Goal: Task Accomplishment & Management: Manage account settings

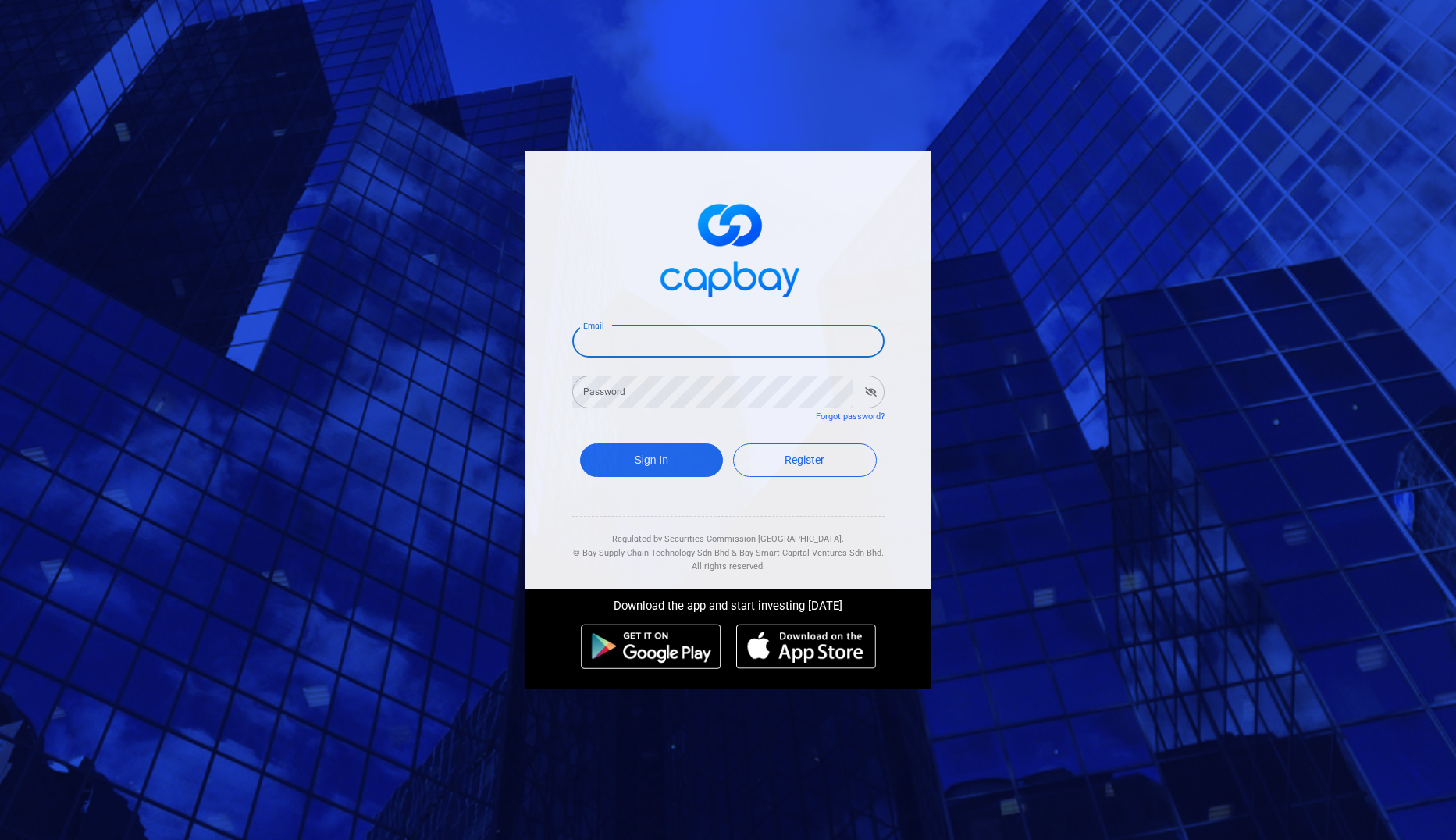
click at [657, 344] on input "Email" at bounding box center [728, 341] width 312 height 33
type input "[EMAIL_ADDRESS][DOMAIN_NAME]"
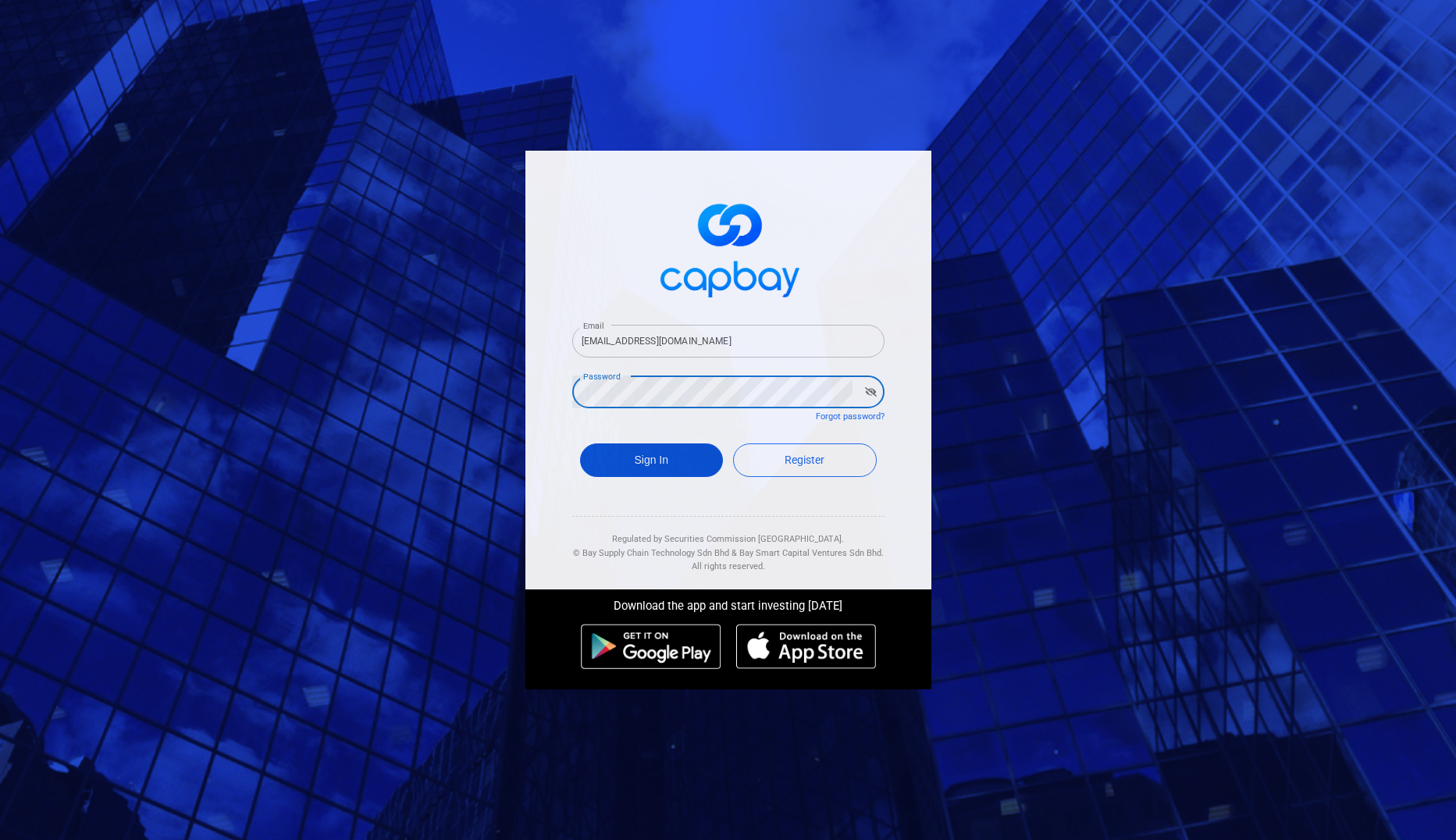
click at [685, 445] on button "Sign In" at bounding box center [652, 460] width 144 height 34
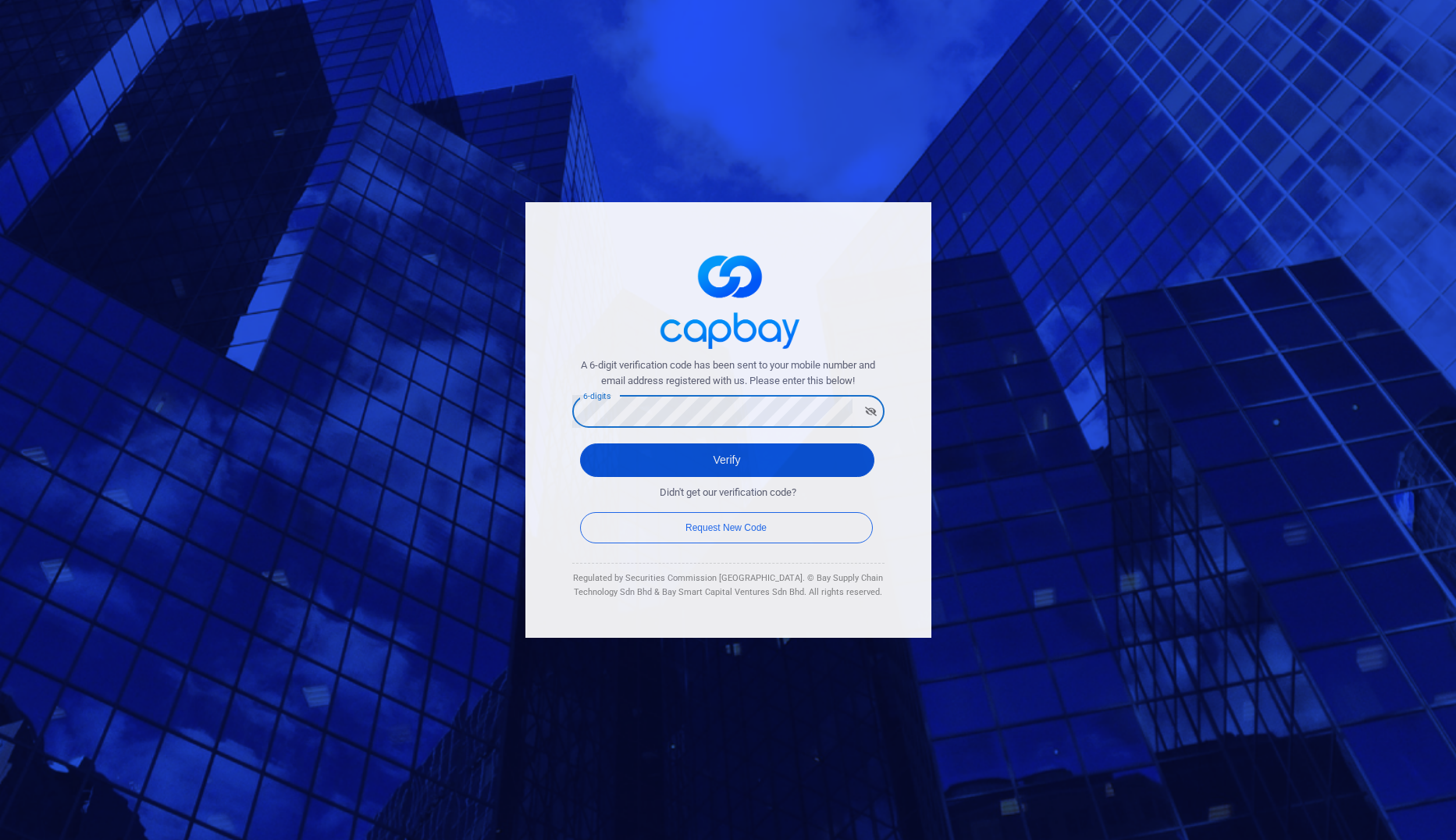
click at [667, 463] on button "Verify" at bounding box center [728, 460] width 294 height 34
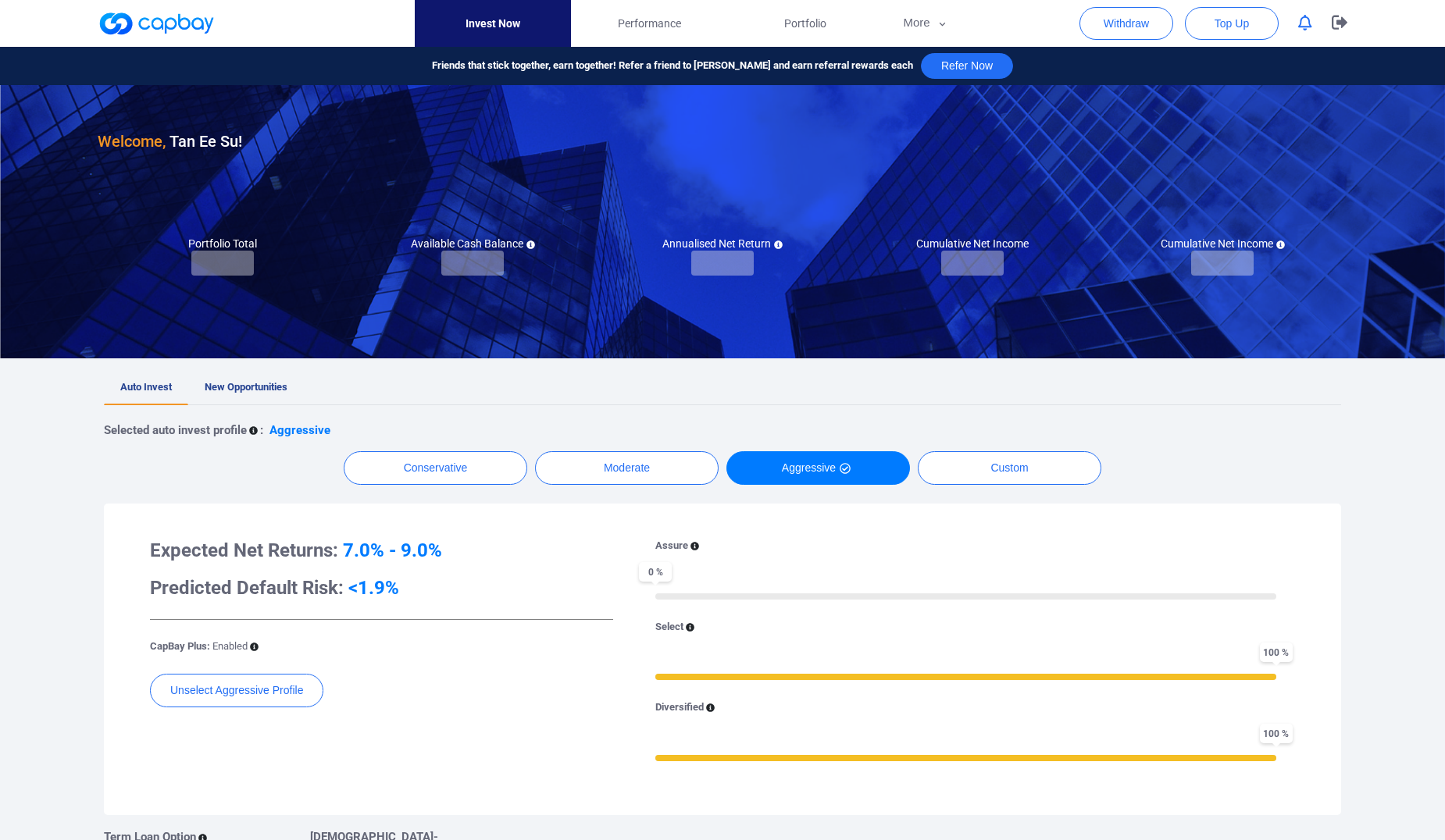
checkbox input "true"
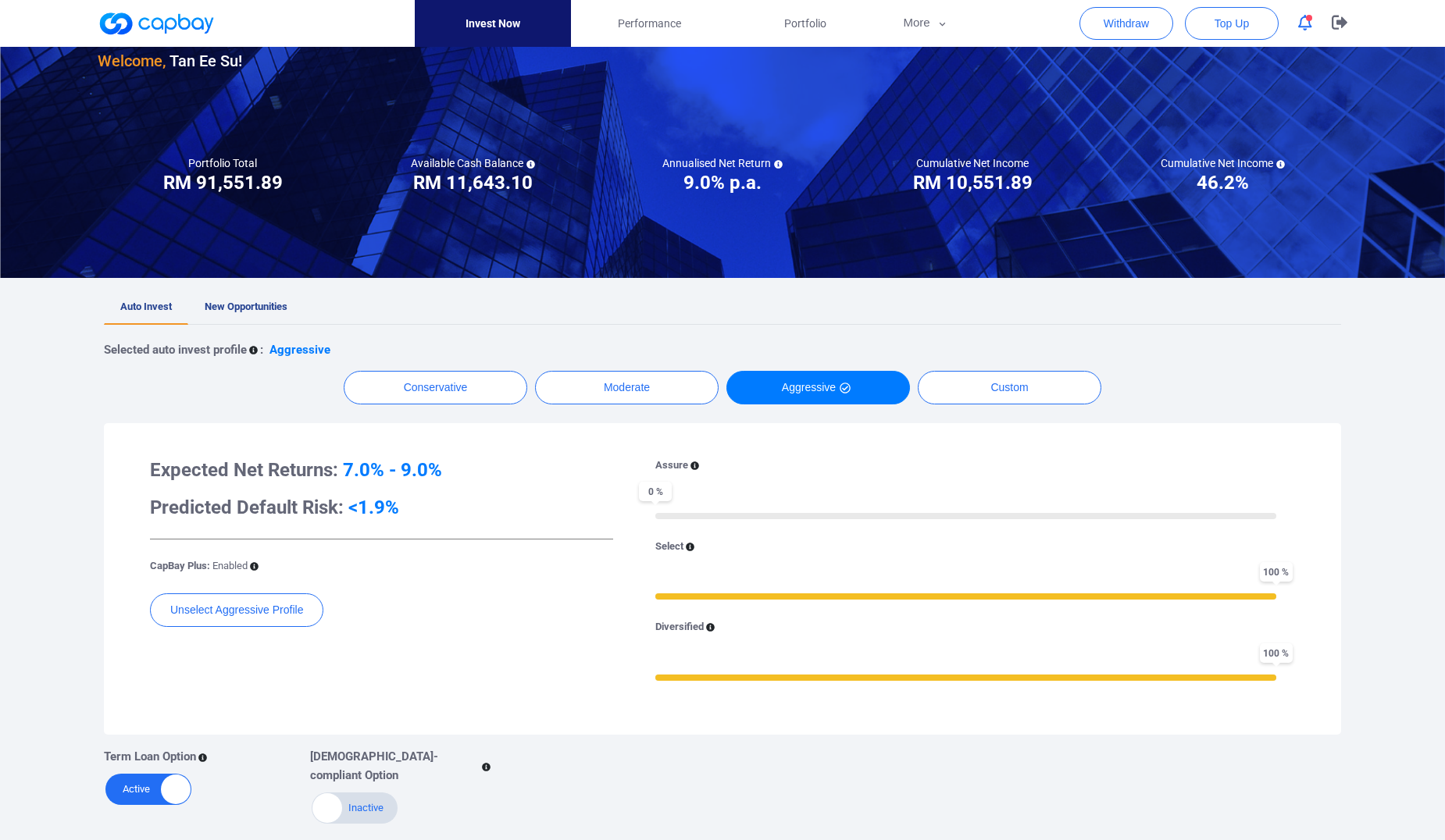
scroll to position [78, 0]
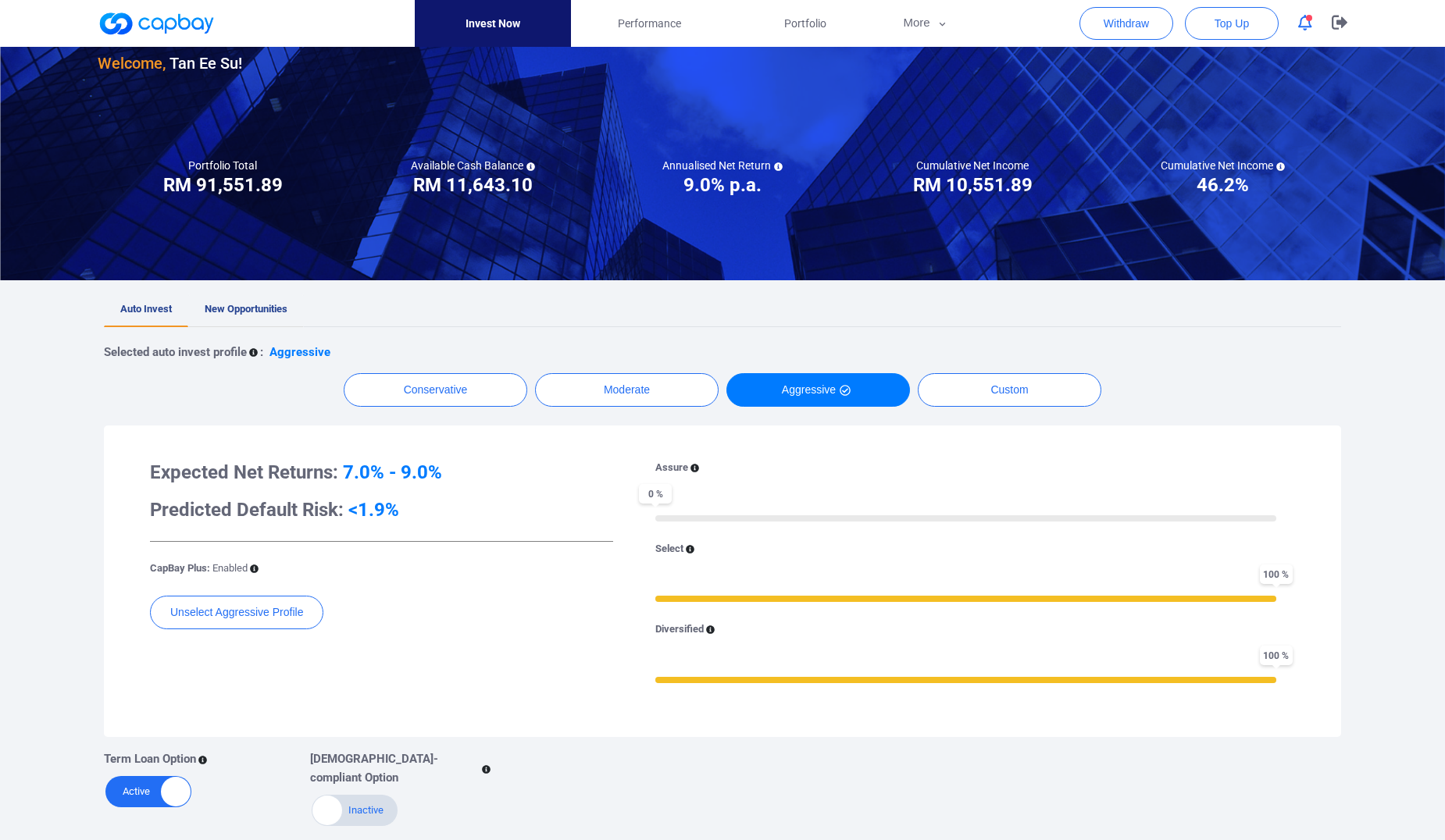
click at [255, 313] on span "New Opportunities" at bounding box center [246, 309] width 83 height 12
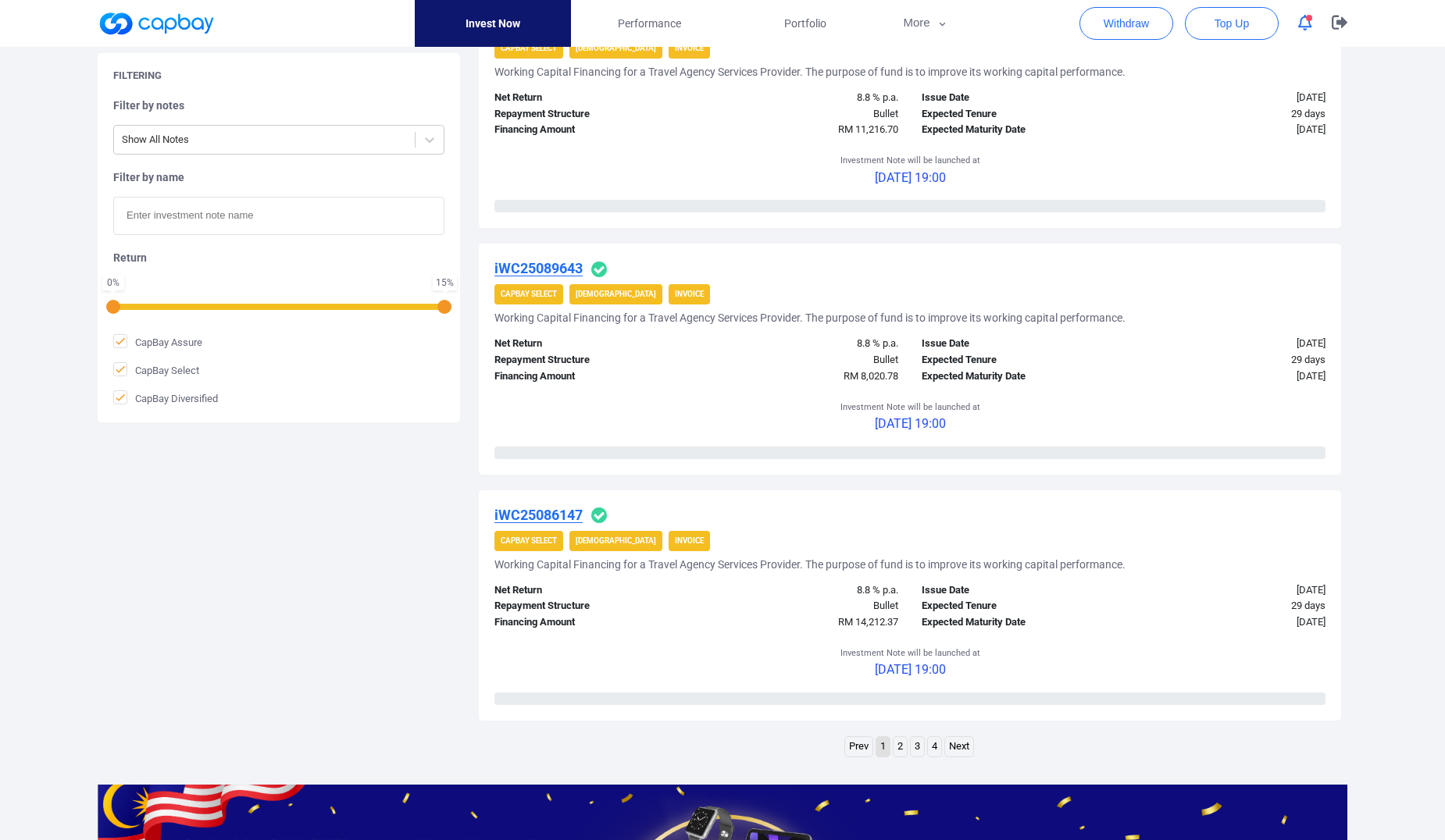
scroll to position [2107, 0]
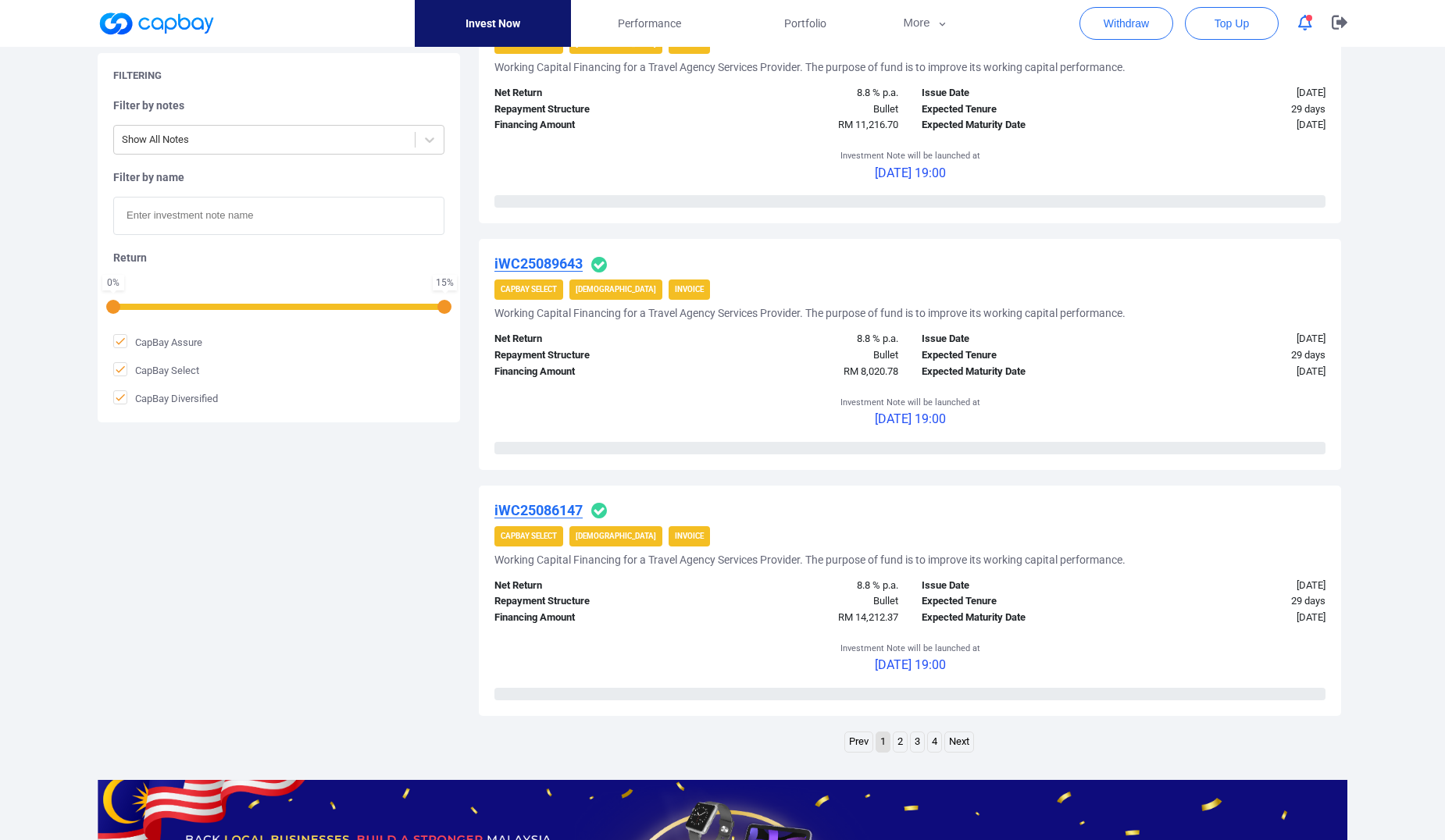
click at [896, 743] on link "2" at bounding box center [900, 742] width 13 height 20
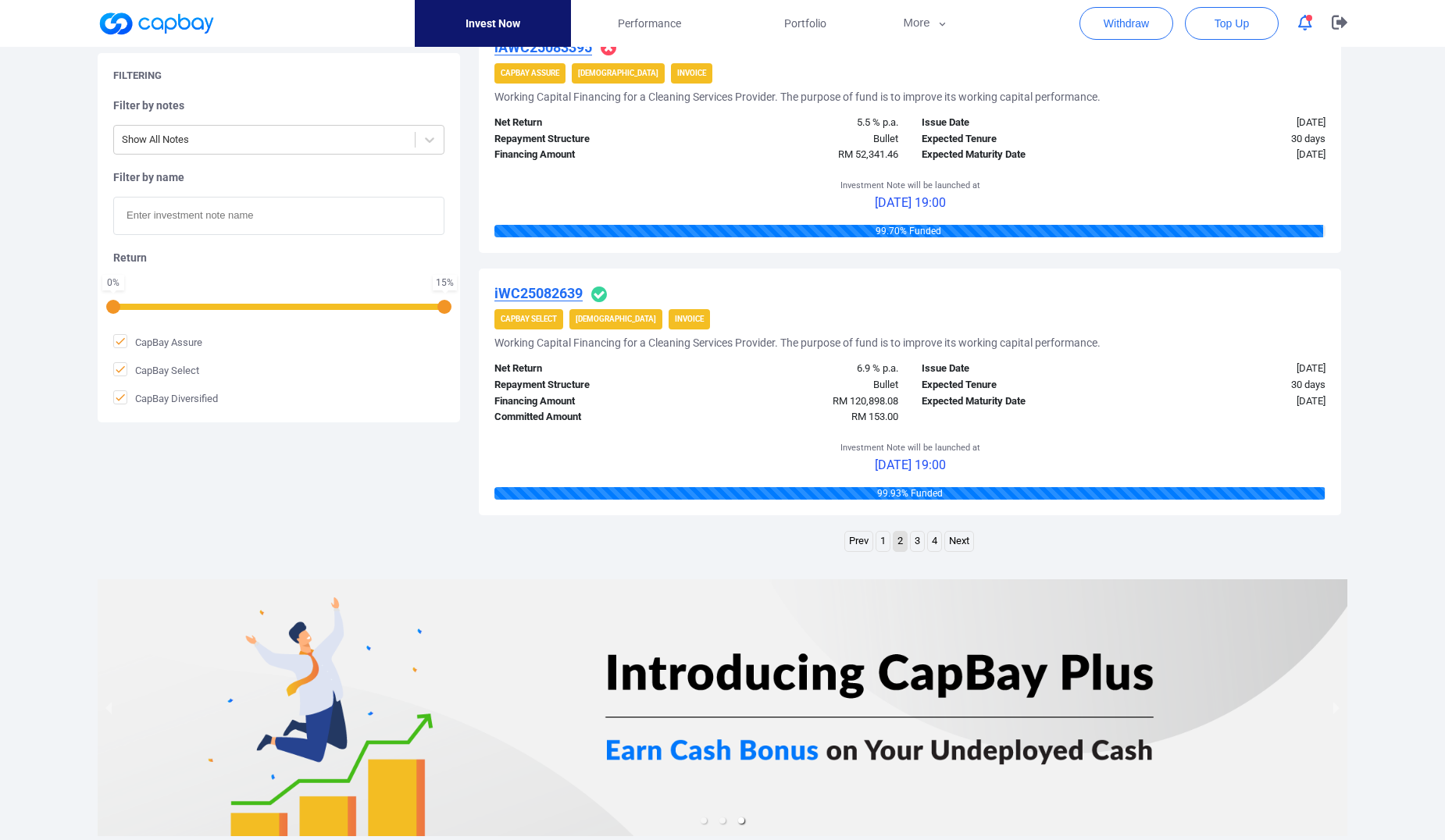
scroll to position [2390, 0]
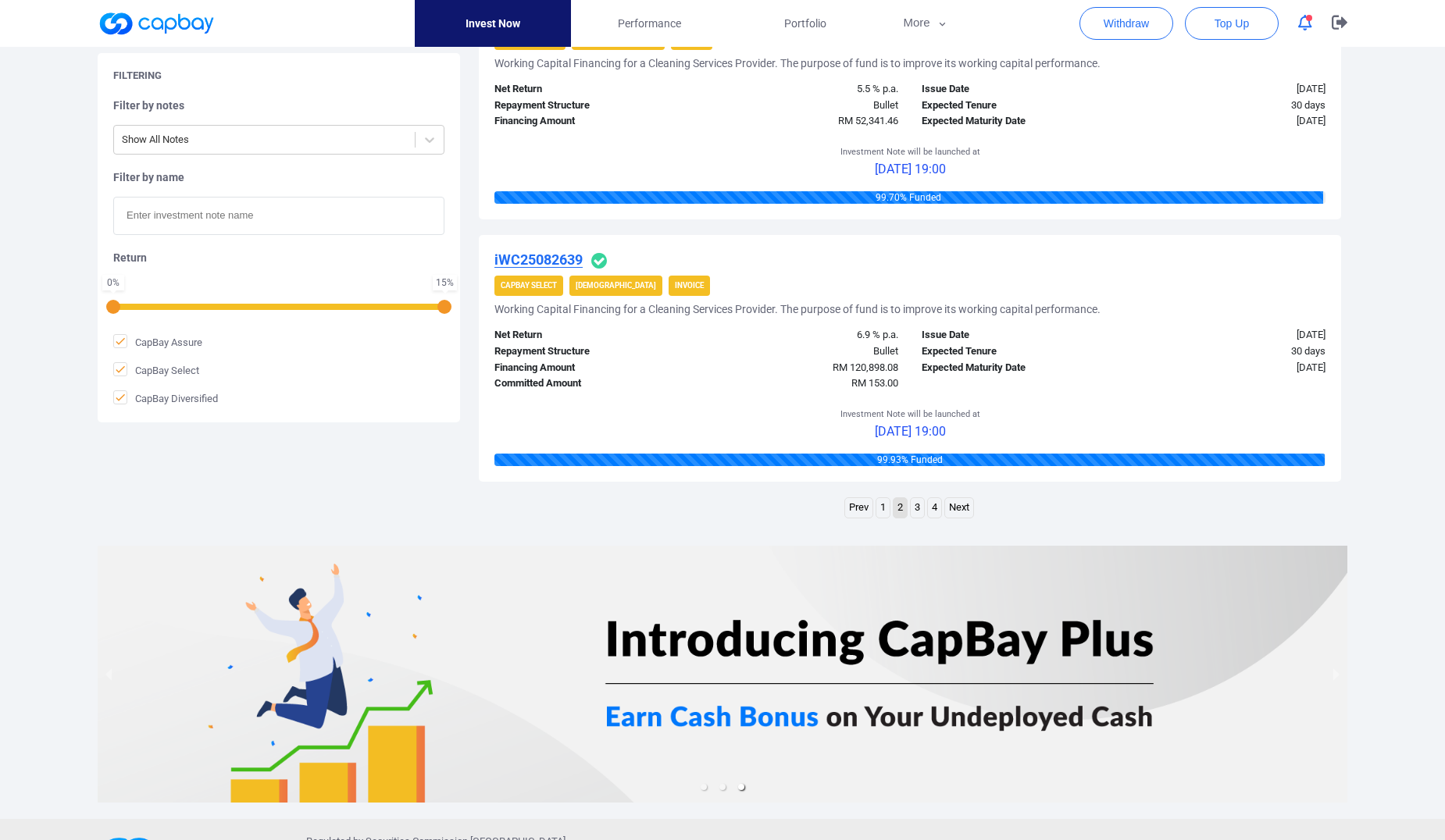
click at [919, 511] on link "3" at bounding box center [917, 507] width 13 height 20
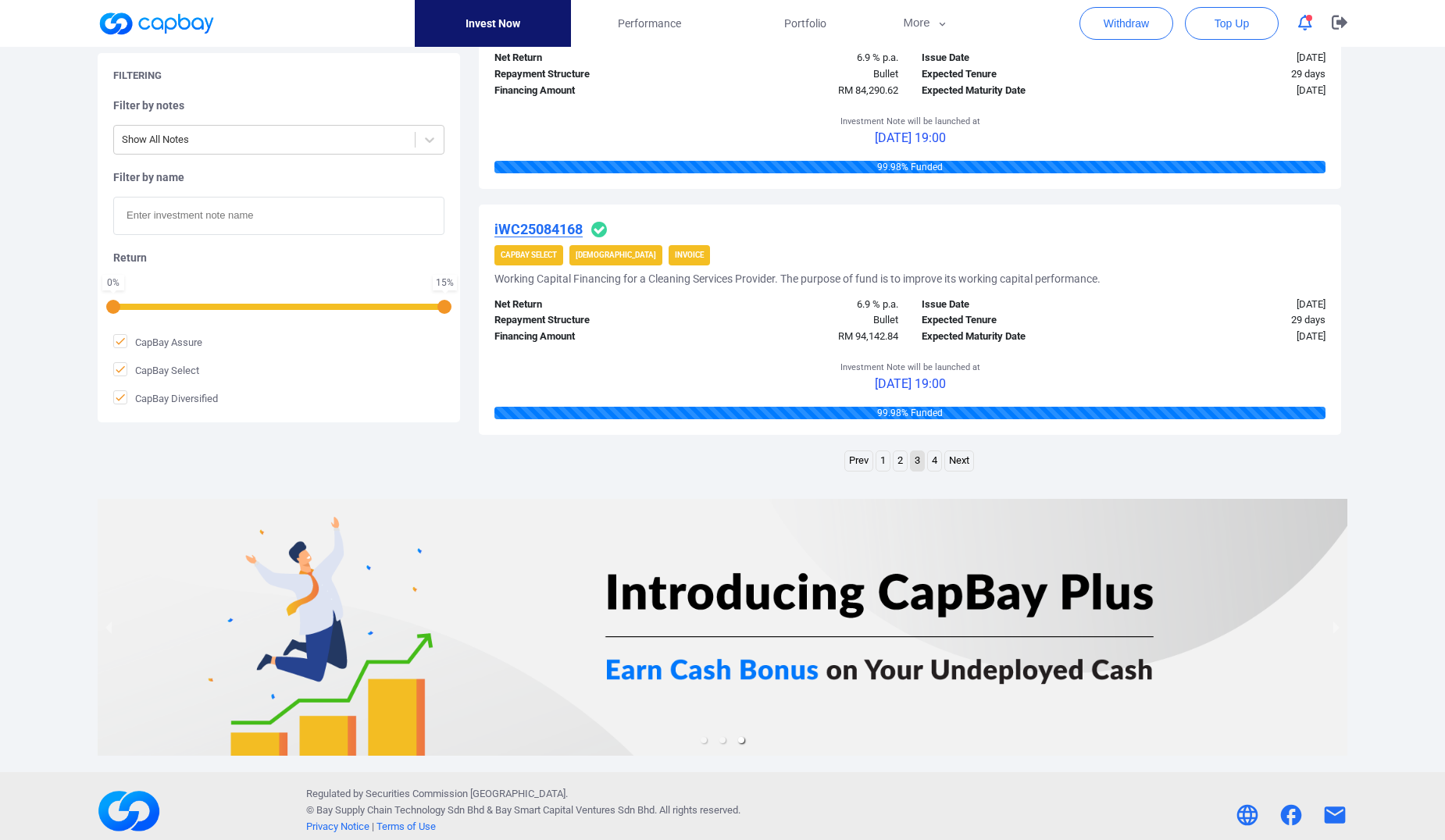
scroll to position [2399, 0]
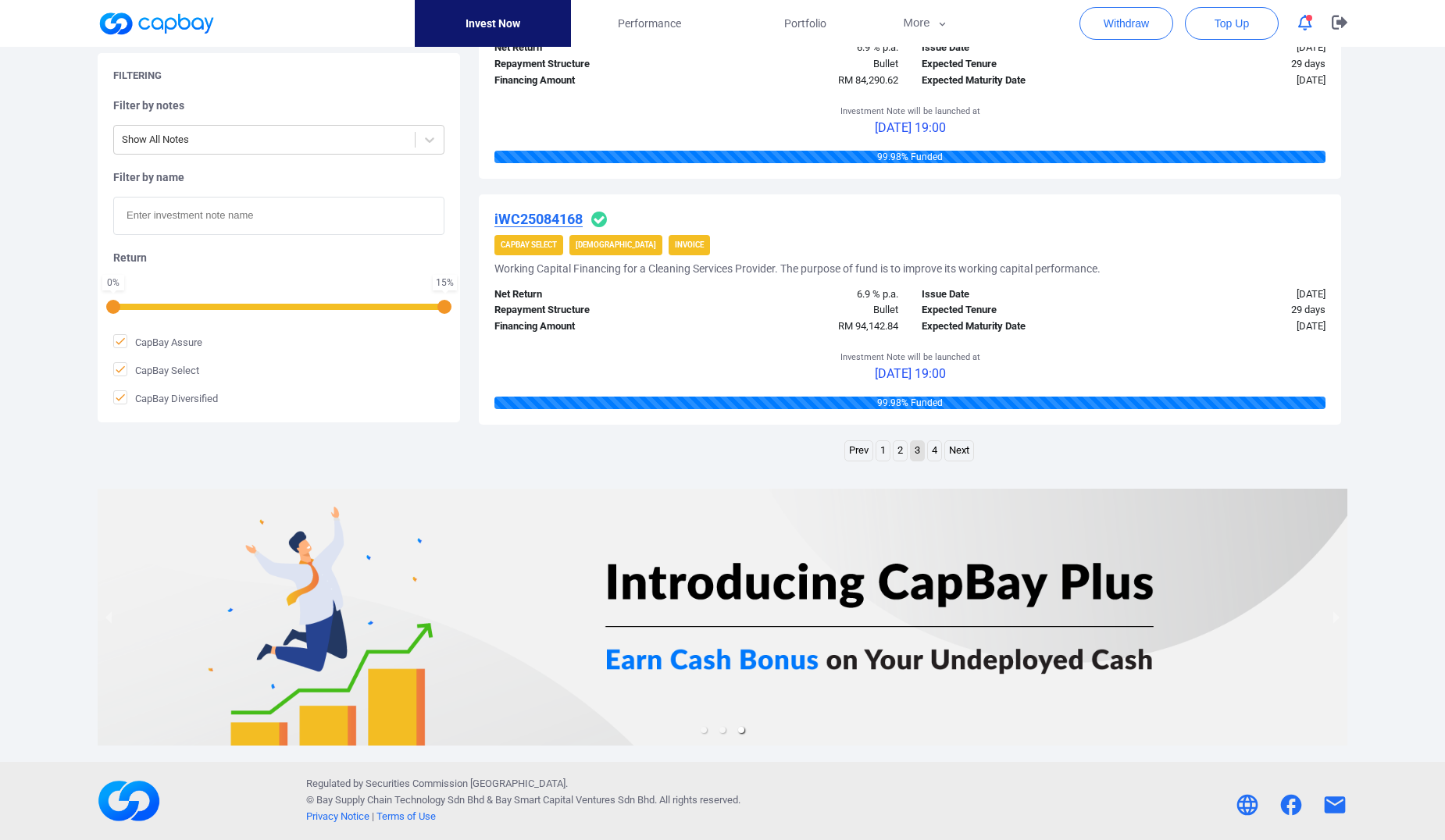
click at [937, 453] on link "4" at bounding box center [934, 451] width 13 height 20
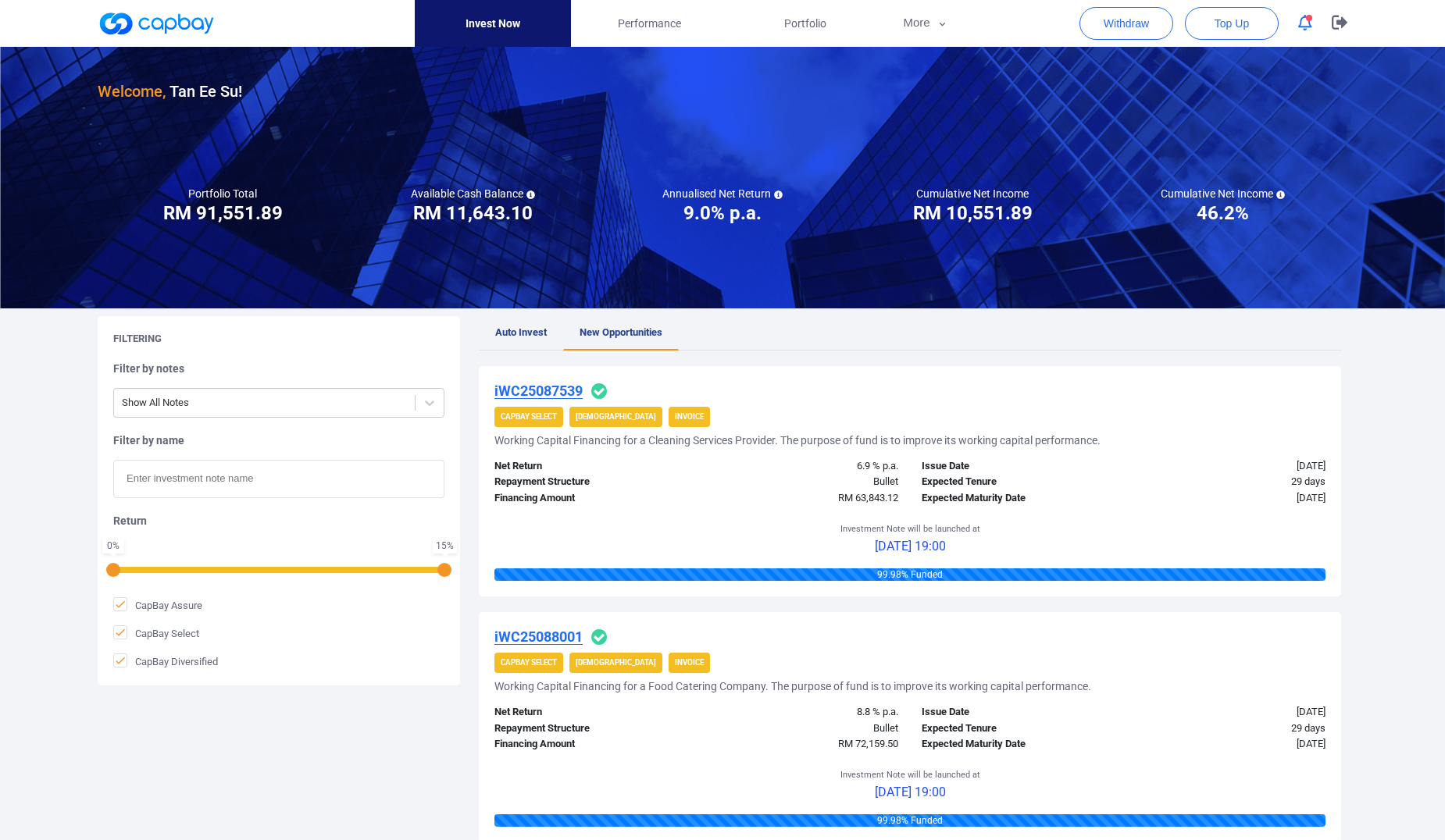
scroll to position [0, 0]
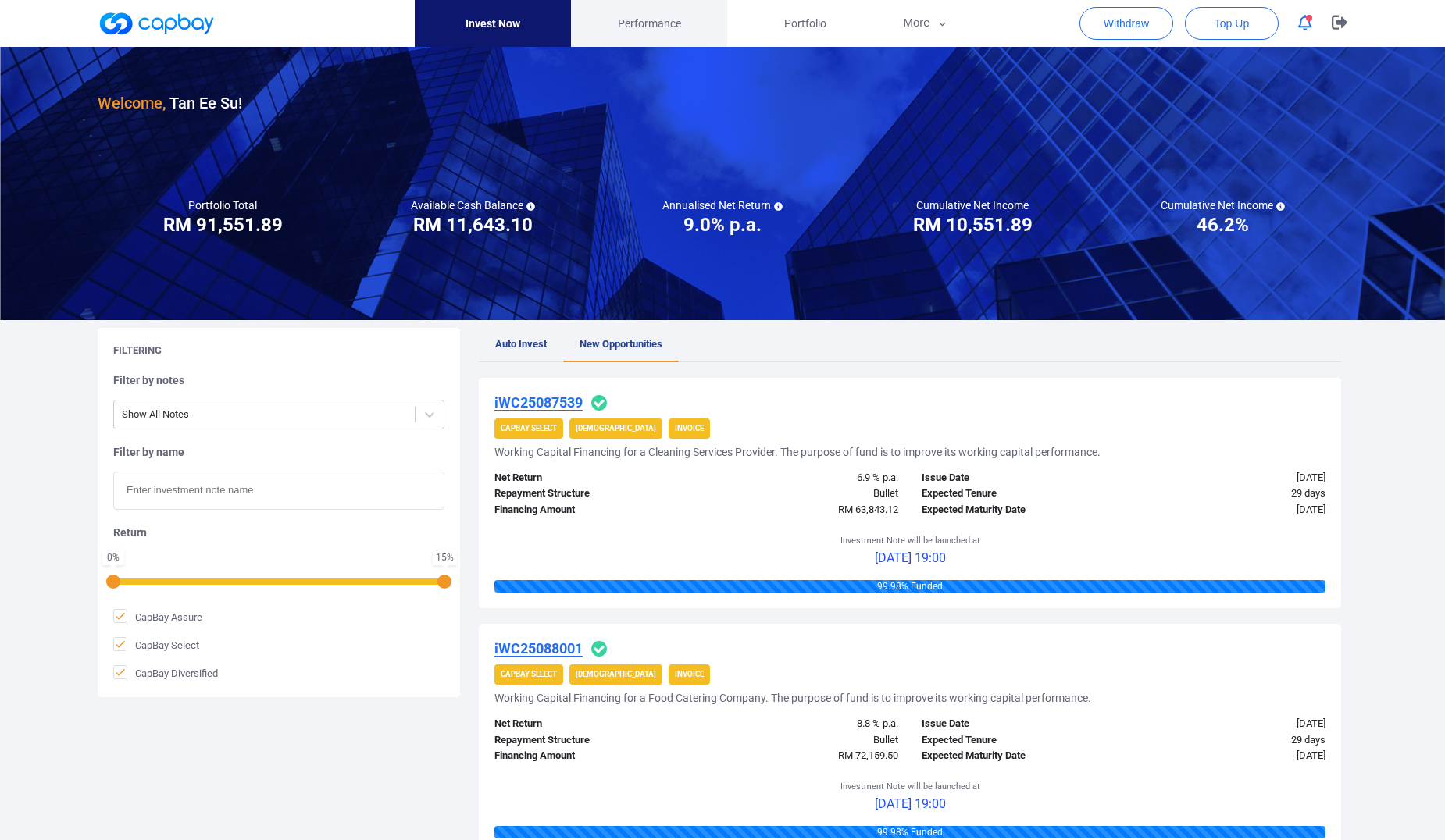
click at [655, 24] on span "Performance" at bounding box center [649, 23] width 64 height 17
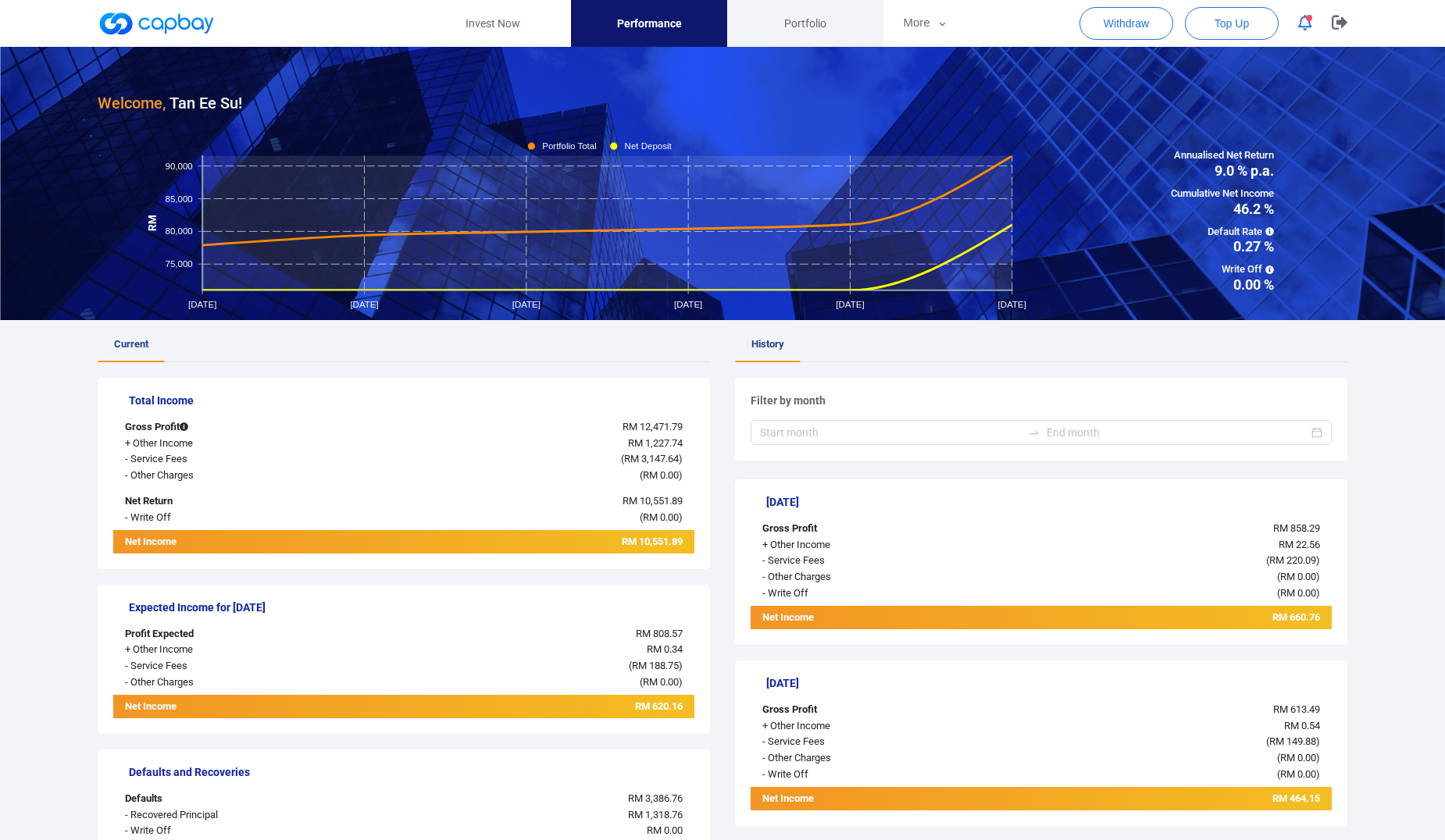
click at [824, 15] on span "Portfolio" at bounding box center [805, 23] width 42 height 17
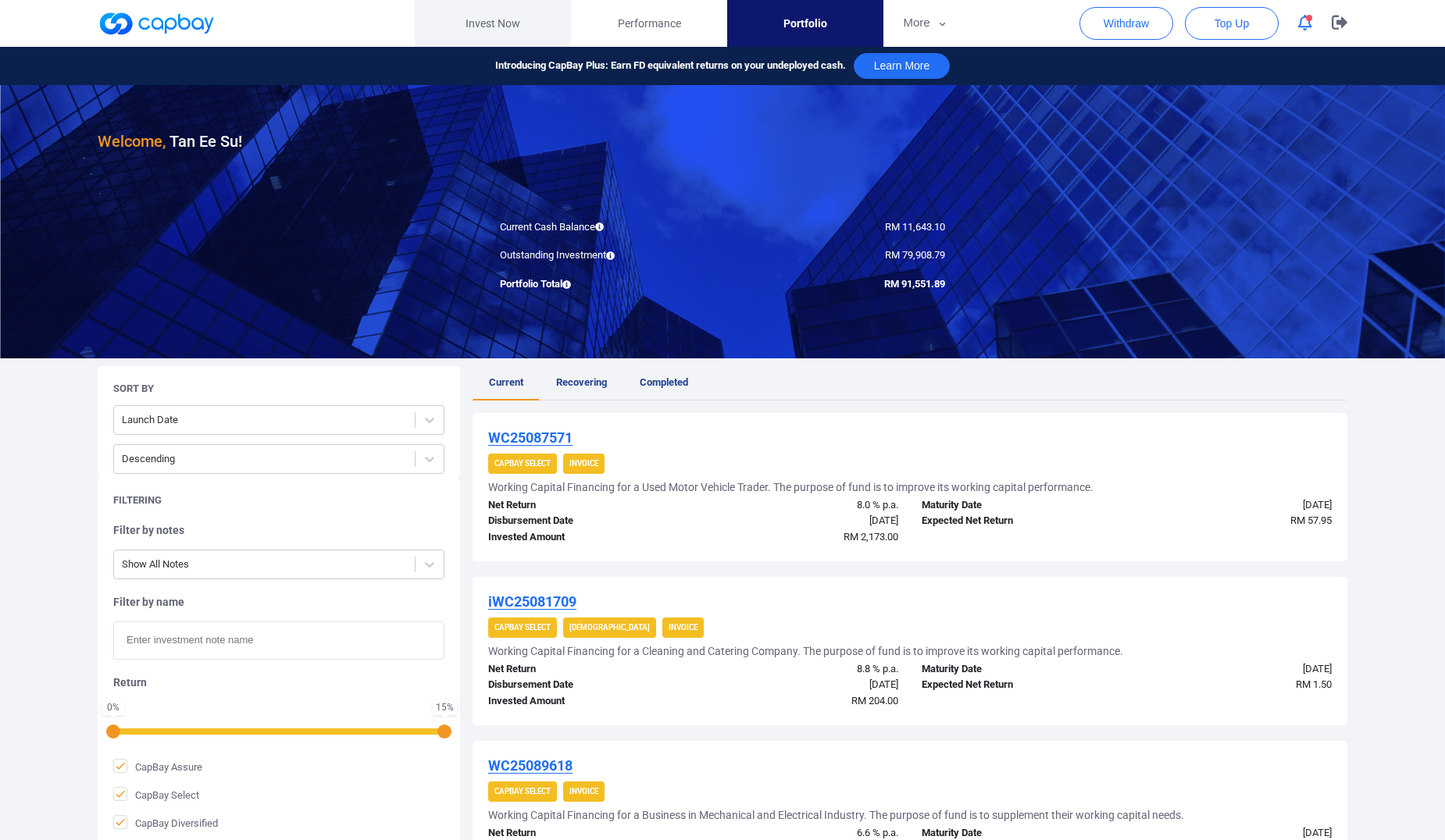
click at [490, 34] on link "Invest Now" at bounding box center [493, 23] width 157 height 46
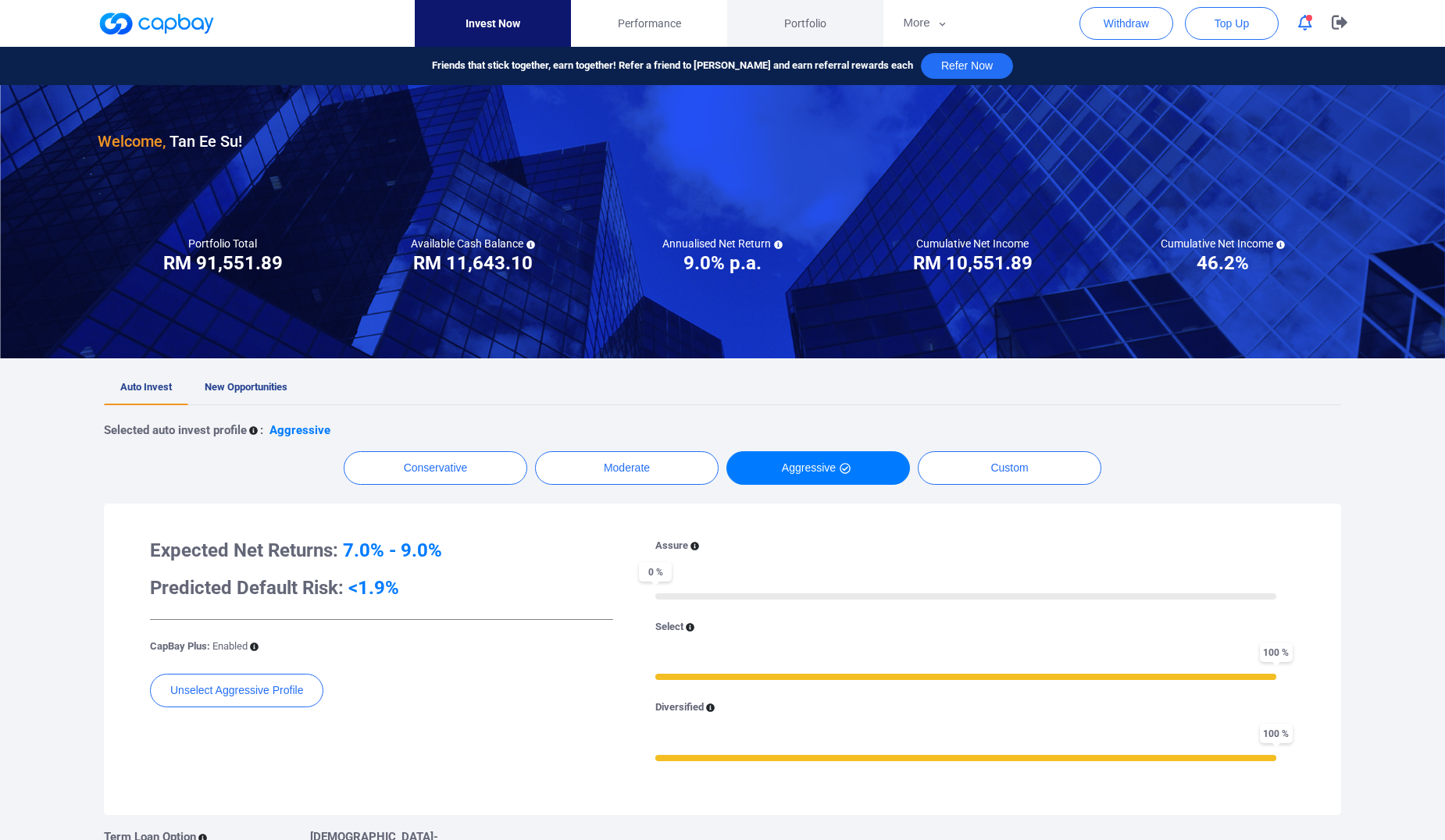
click at [793, 24] on span "Portfolio" at bounding box center [805, 23] width 42 height 17
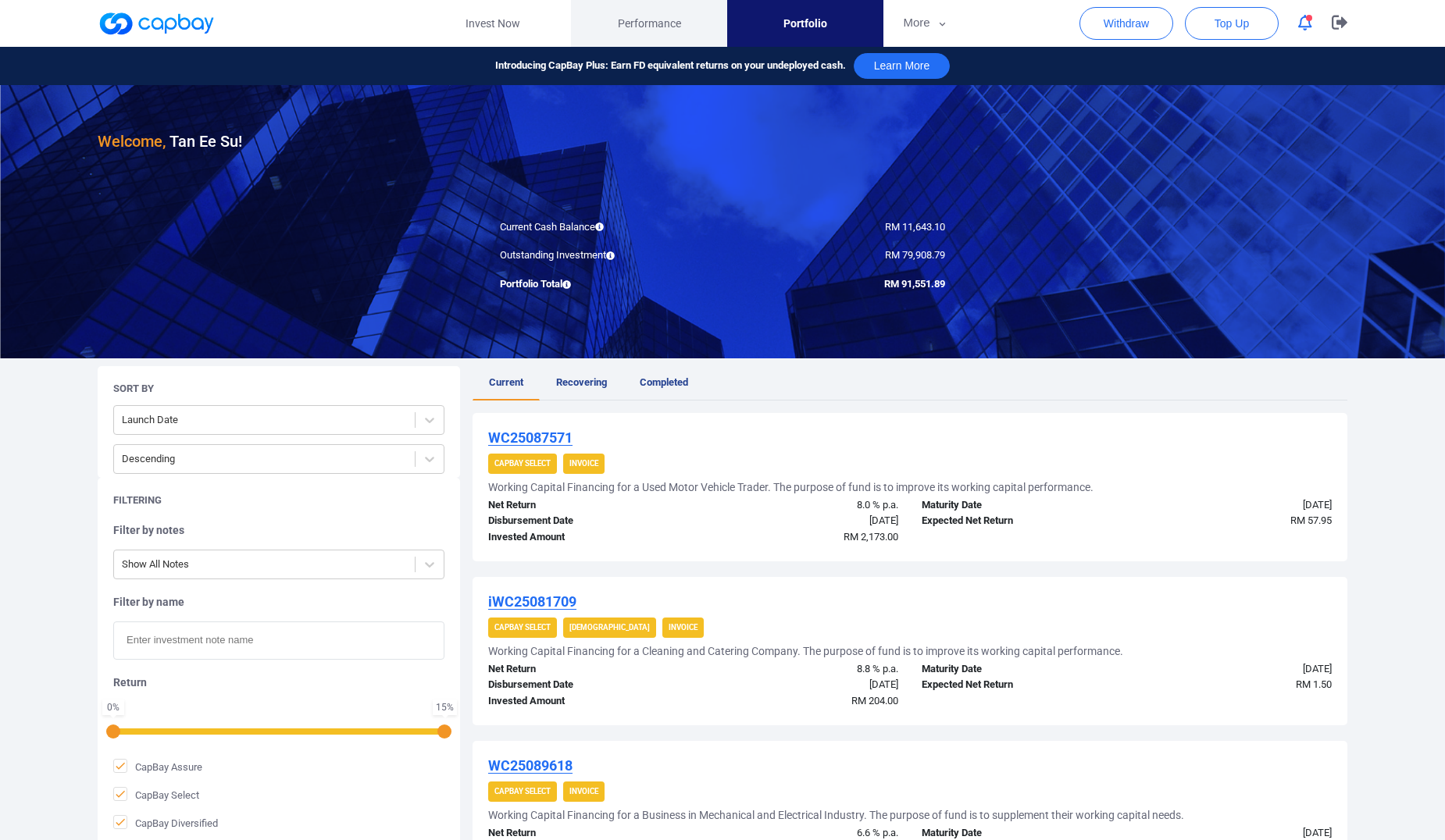
click at [635, 34] on link "Performance" at bounding box center [649, 23] width 157 height 46
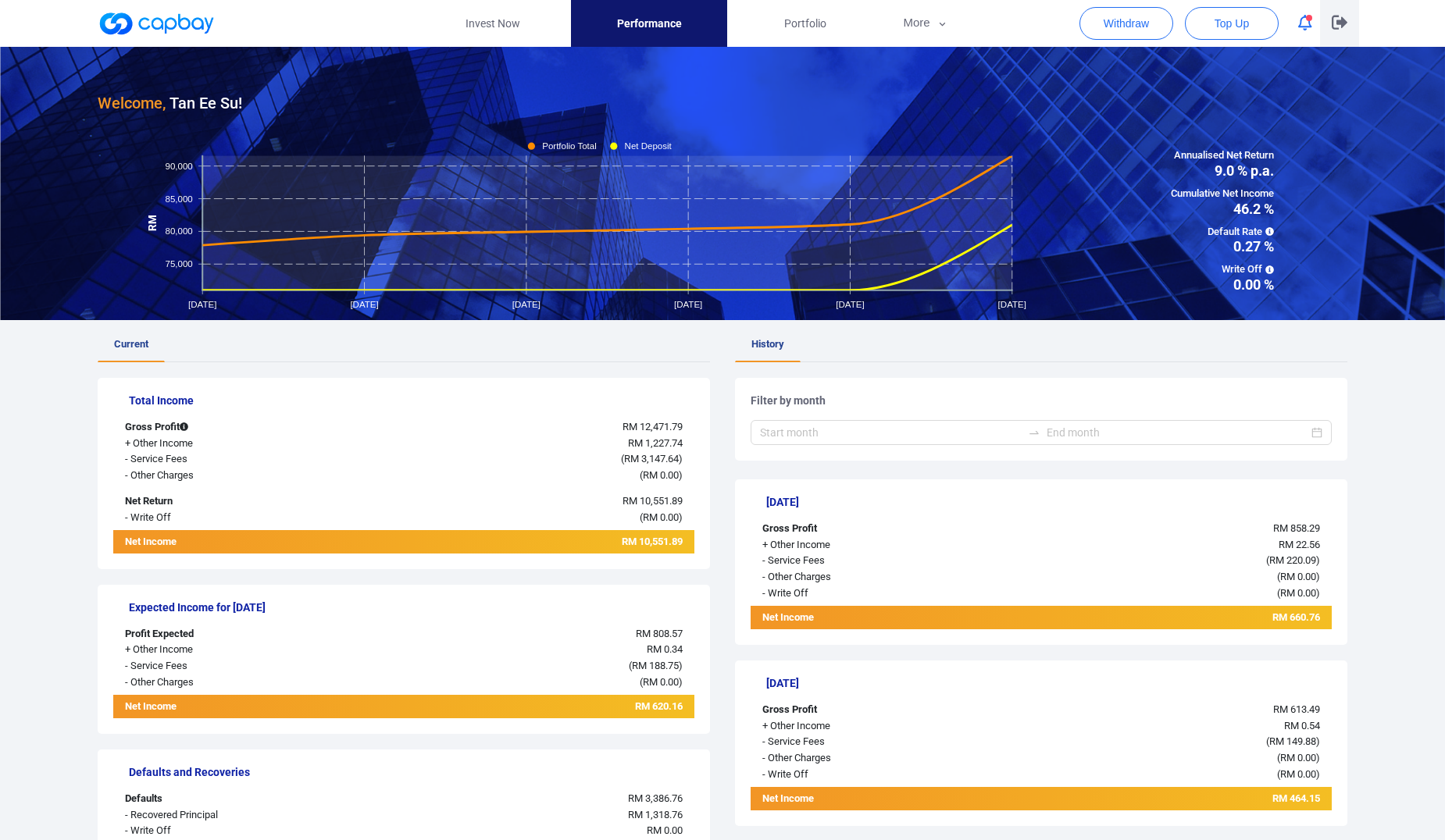
click at [1336, 22] on icon "button" at bounding box center [1339, 22] width 15 height 14
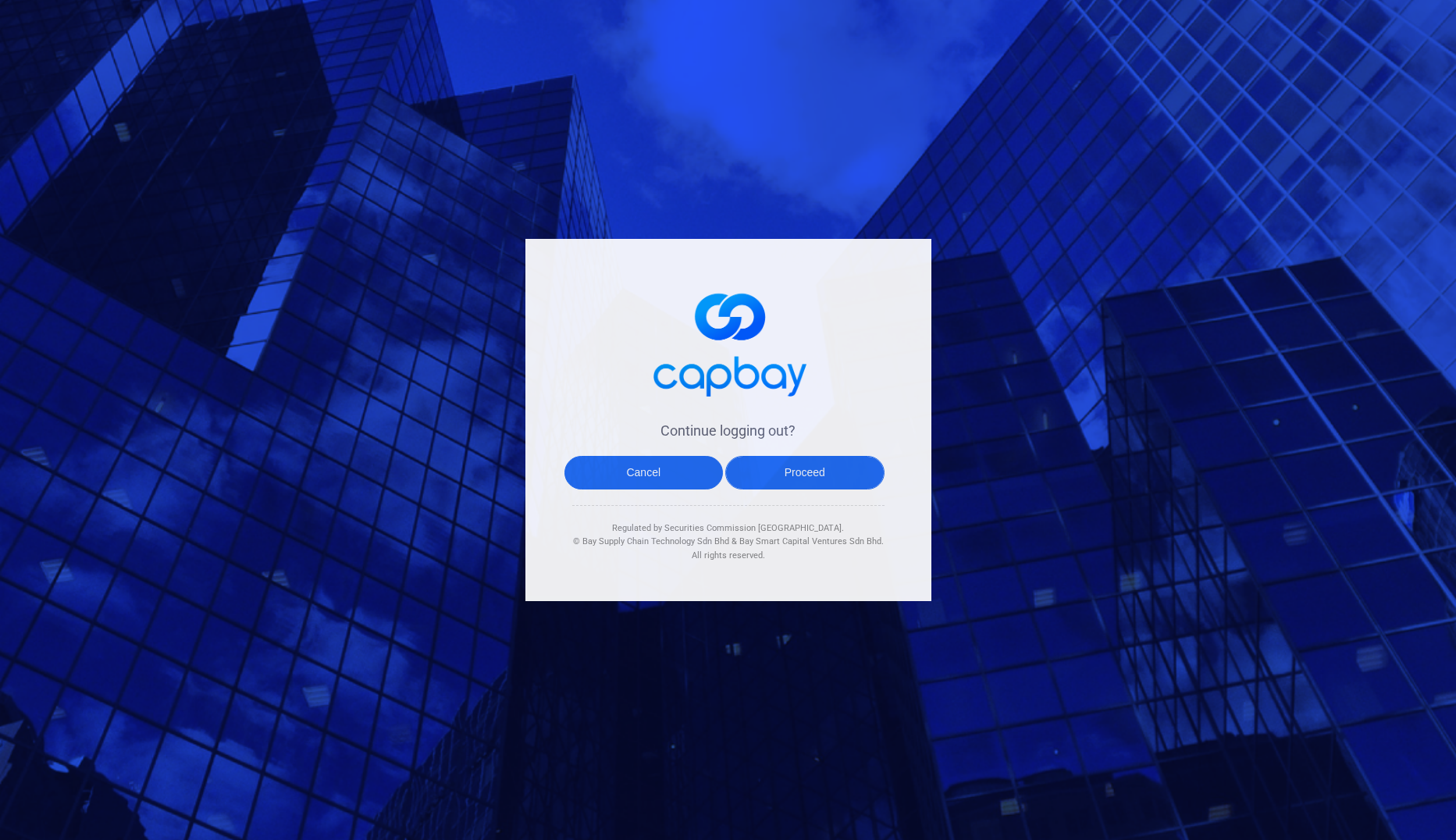
click at [789, 462] on button "Proceed" at bounding box center [804, 472] width 159 height 34
